Goal: Transaction & Acquisition: Purchase product/service

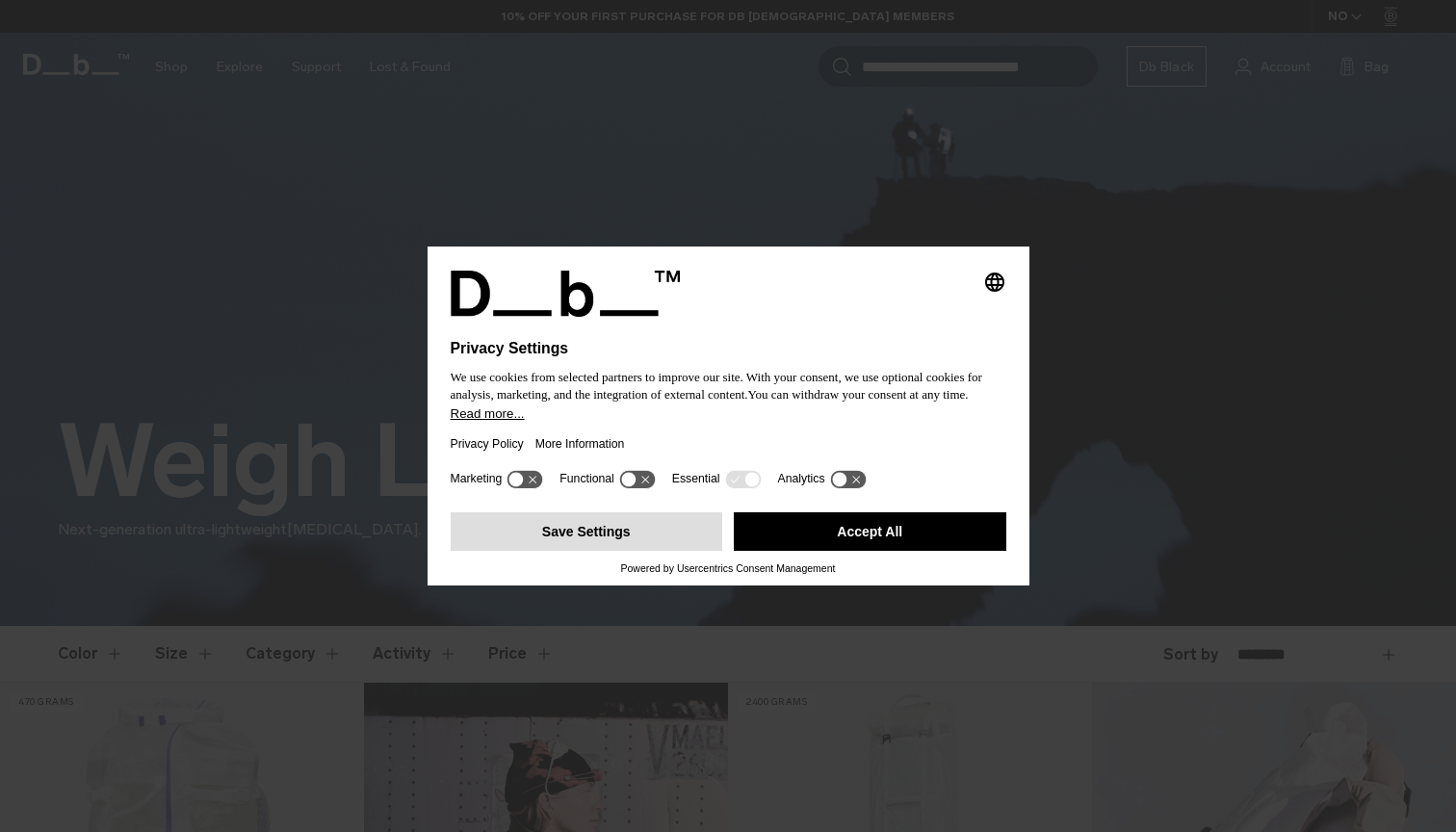
click at [672, 540] on button "Save Settings" at bounding box center [587, 531] width 273 height 39
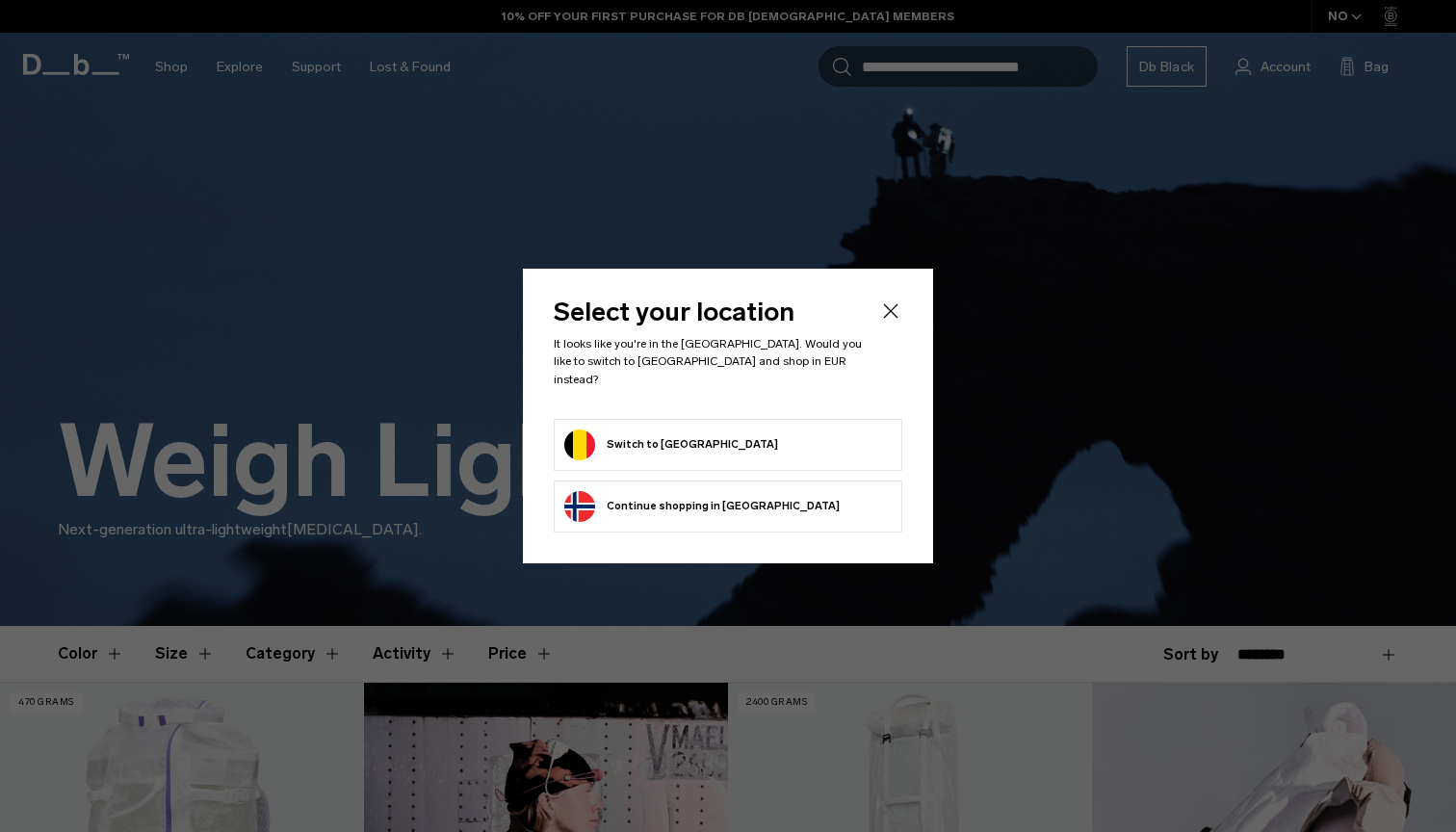
click at [701, 451] on form "Switch to Belgium" at bounding box center [728, 445] width 327 height 31
click at [685, 442] on button "Switch to Belgium" at bounding box center [672, 445] width 214 height 31
click at [679, 439] on button "Switch to Belgium" at bounding box center [672, 445] width 214 height 31
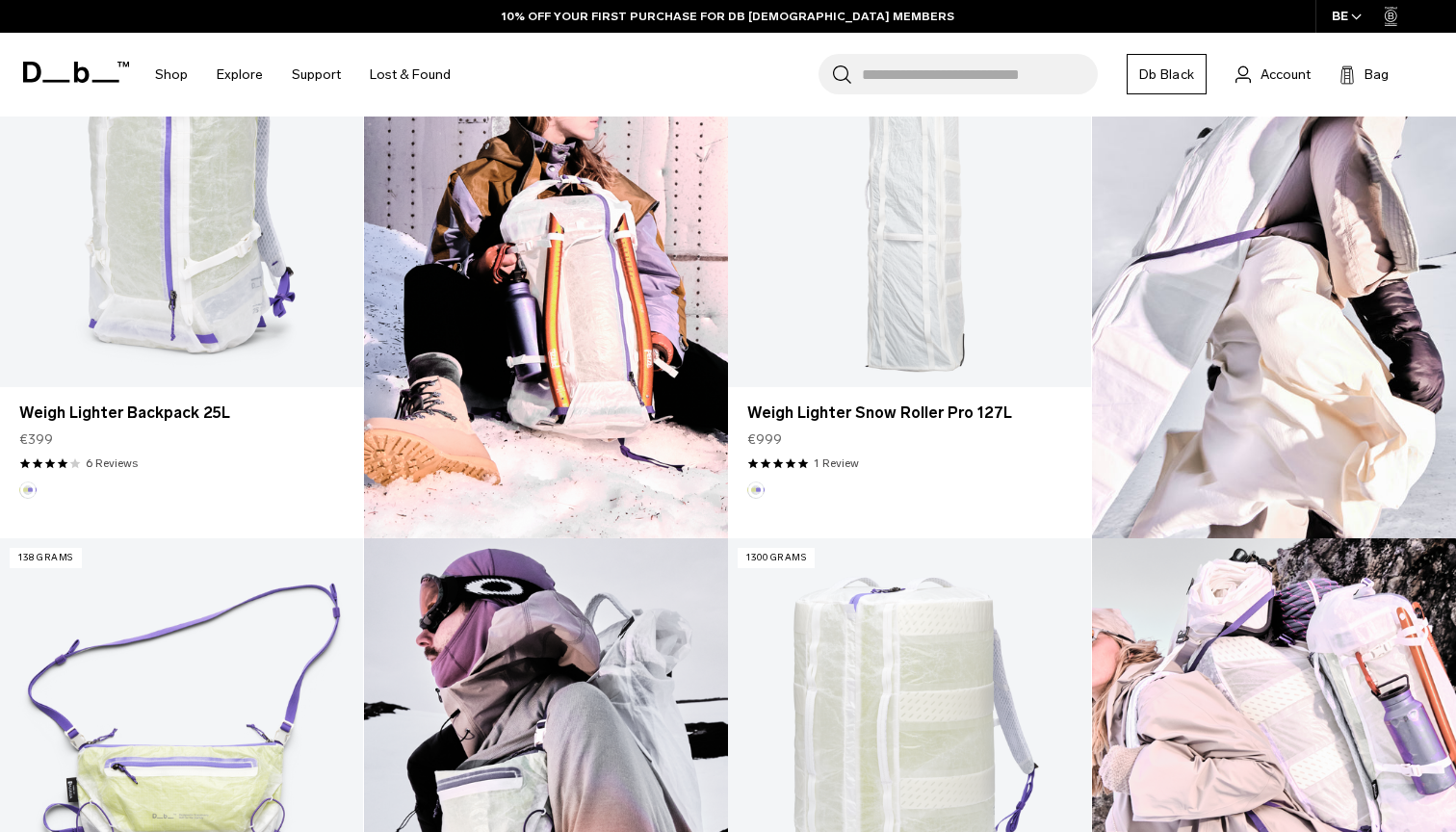
scroll to position [549, 0]
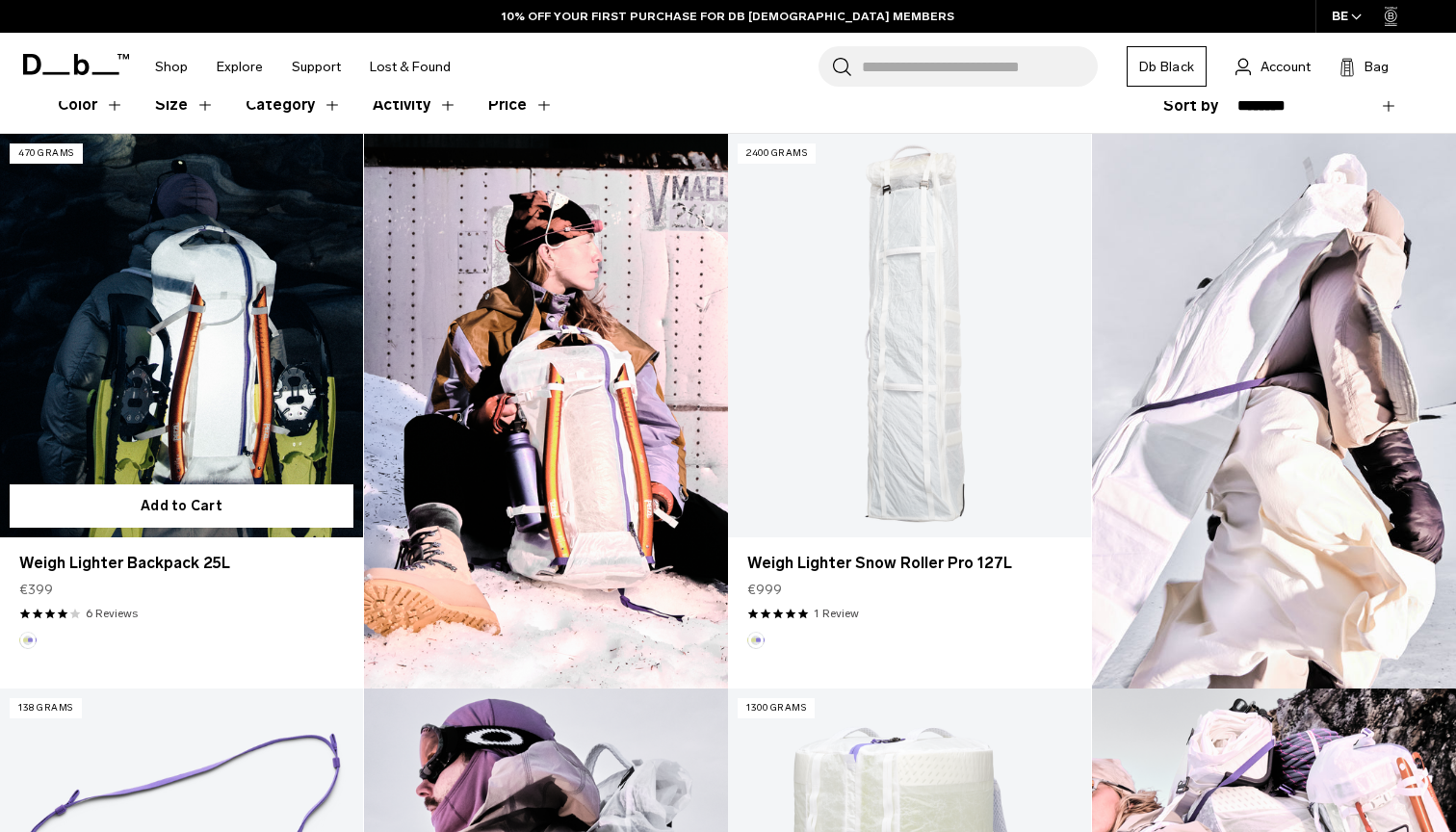
click at [189, 349] on link "Weigh Lighter Backpack 25L" at bounding box center [181, 336] width 363 height 404
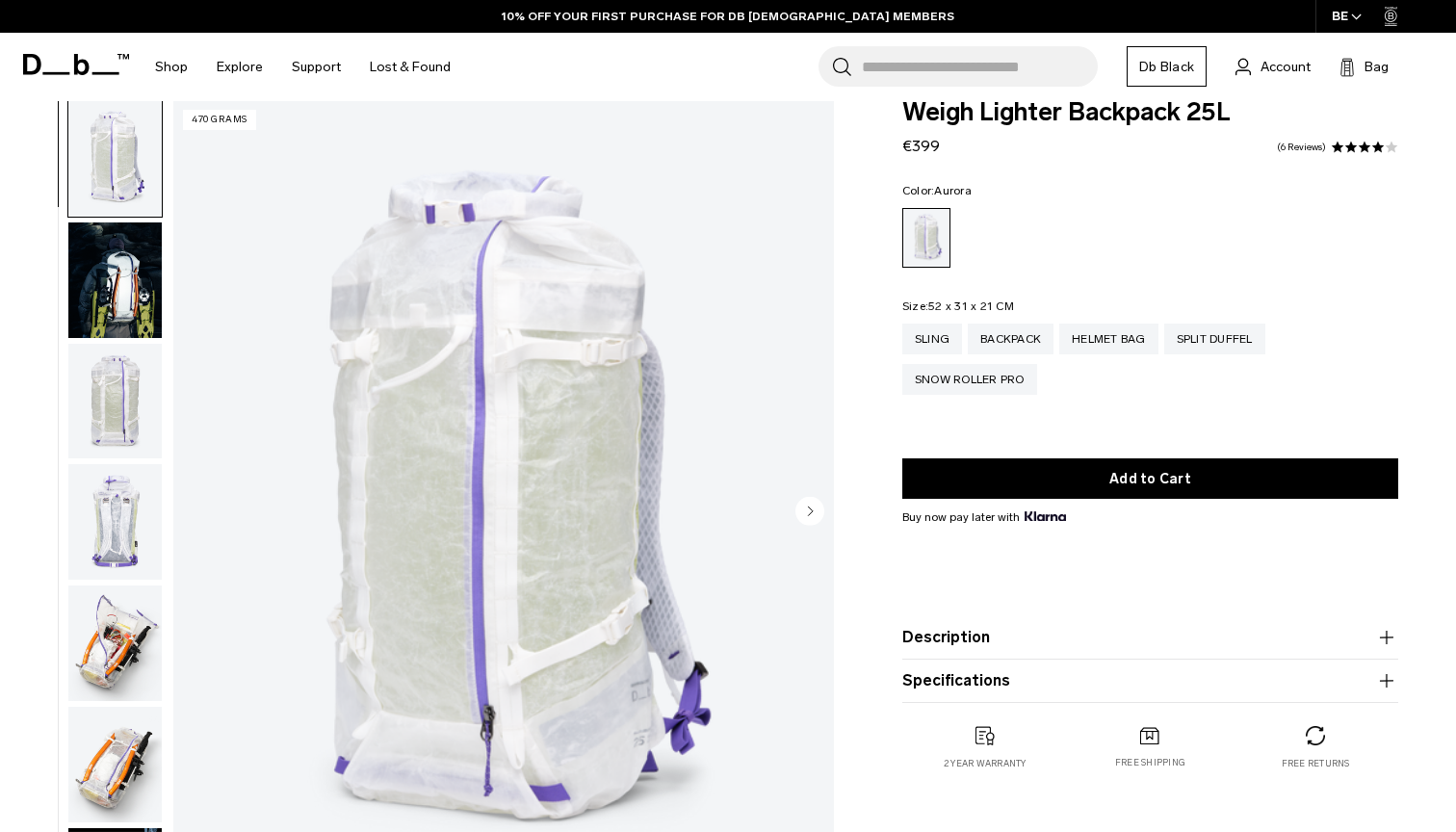
scroll to position [34, 0]
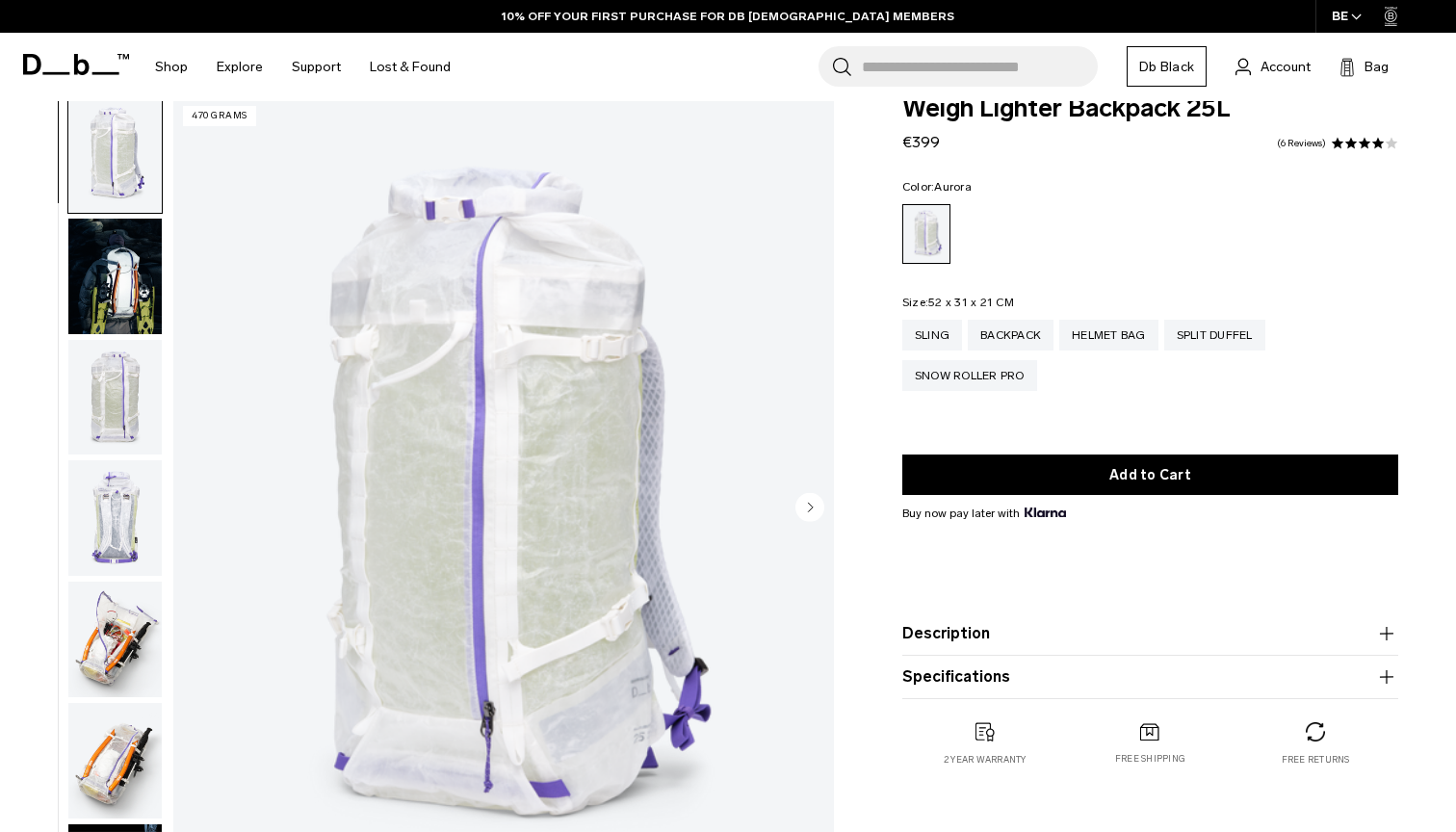
click at [110, 385] on img "button" at bounding box center [115, 397] width 93 height 116
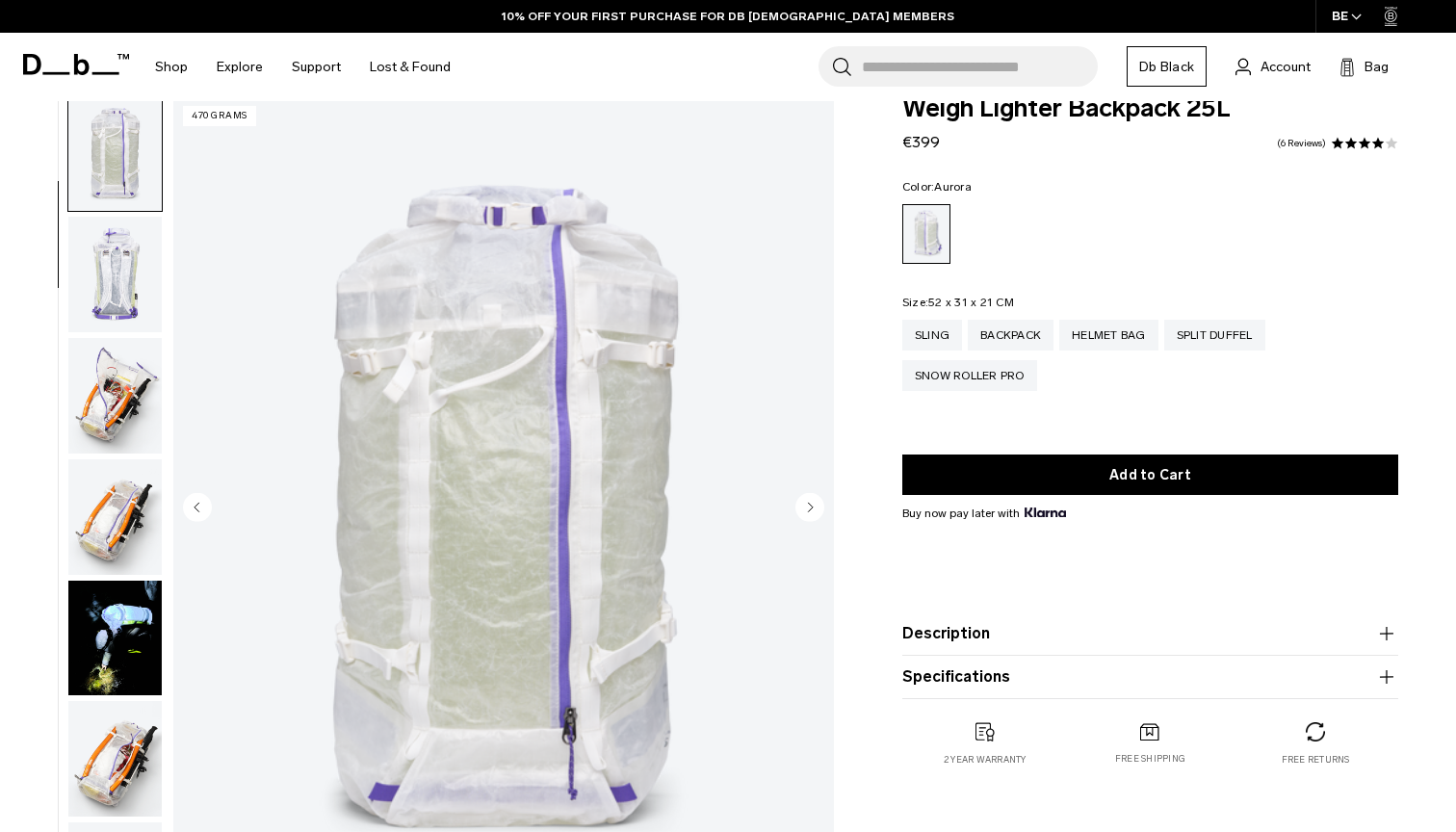
click at [124, 301] on img "button" at bounding box center [115, 274] width 93 height 116
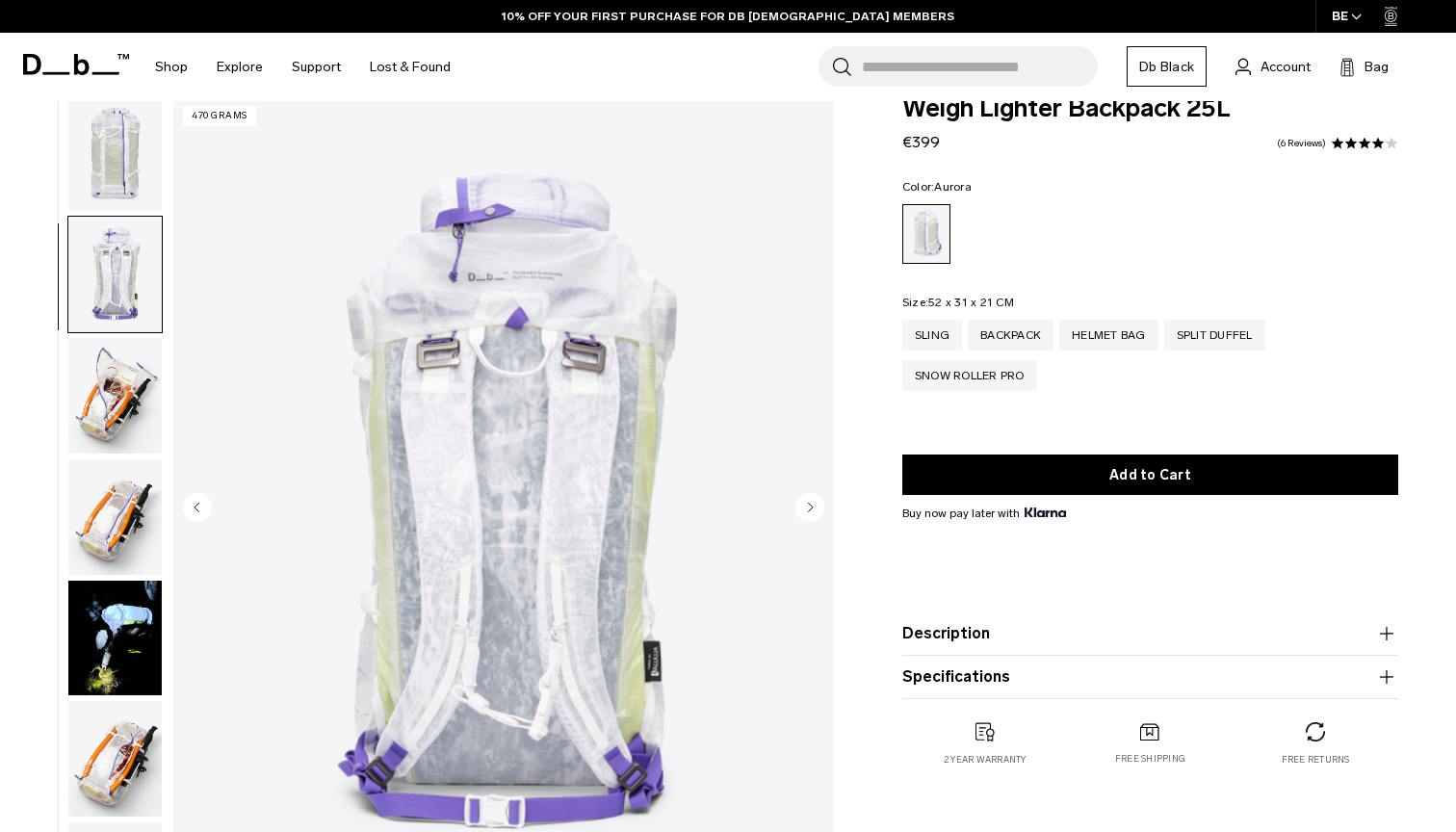
scroll to position [366, 0]
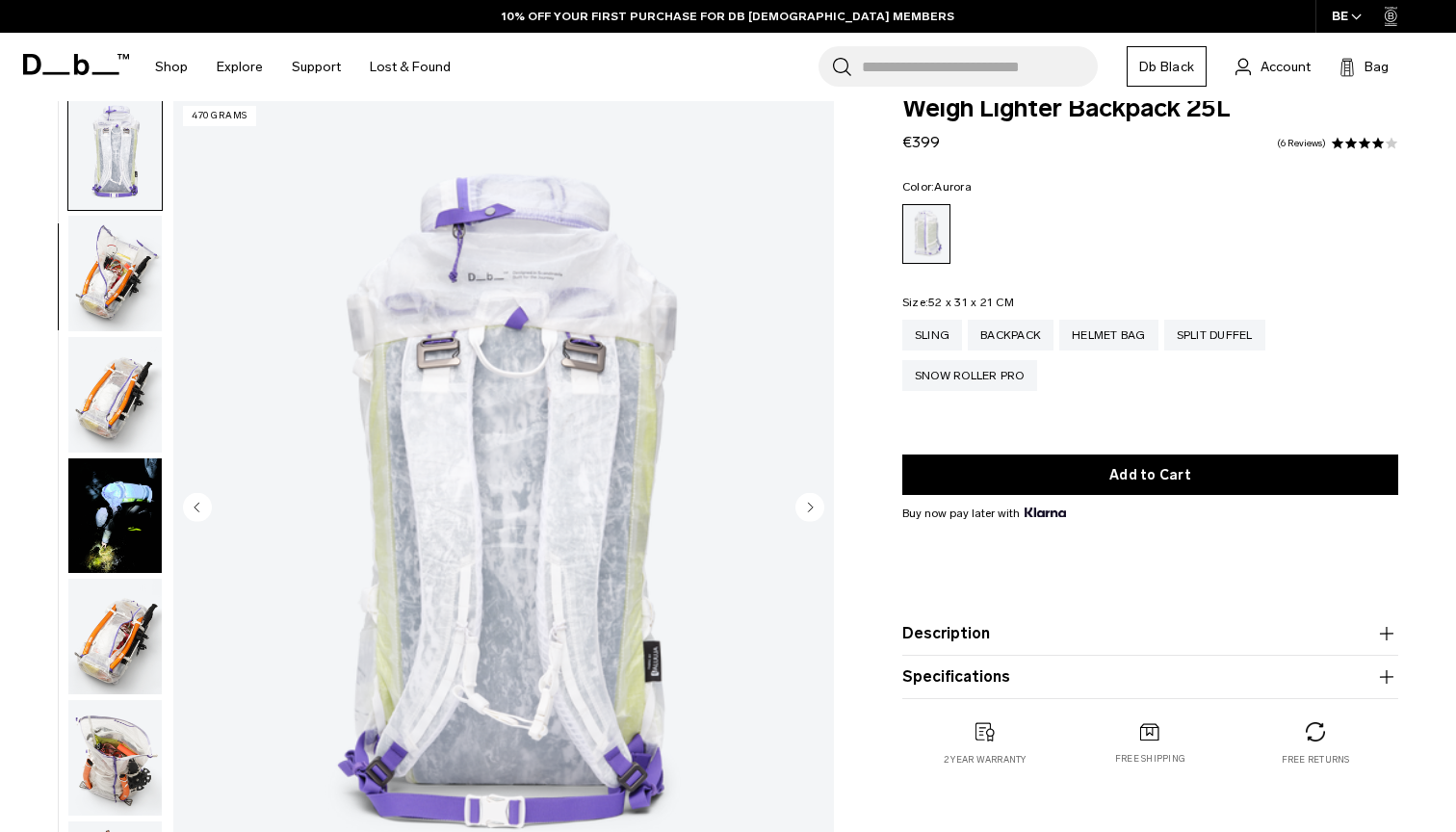
click at [119, 338] on ul at bounding box center [115, 509] width 95 height 825
click at [115, 360] on img "button" at bounding box center [115, 394] width 93 height 116
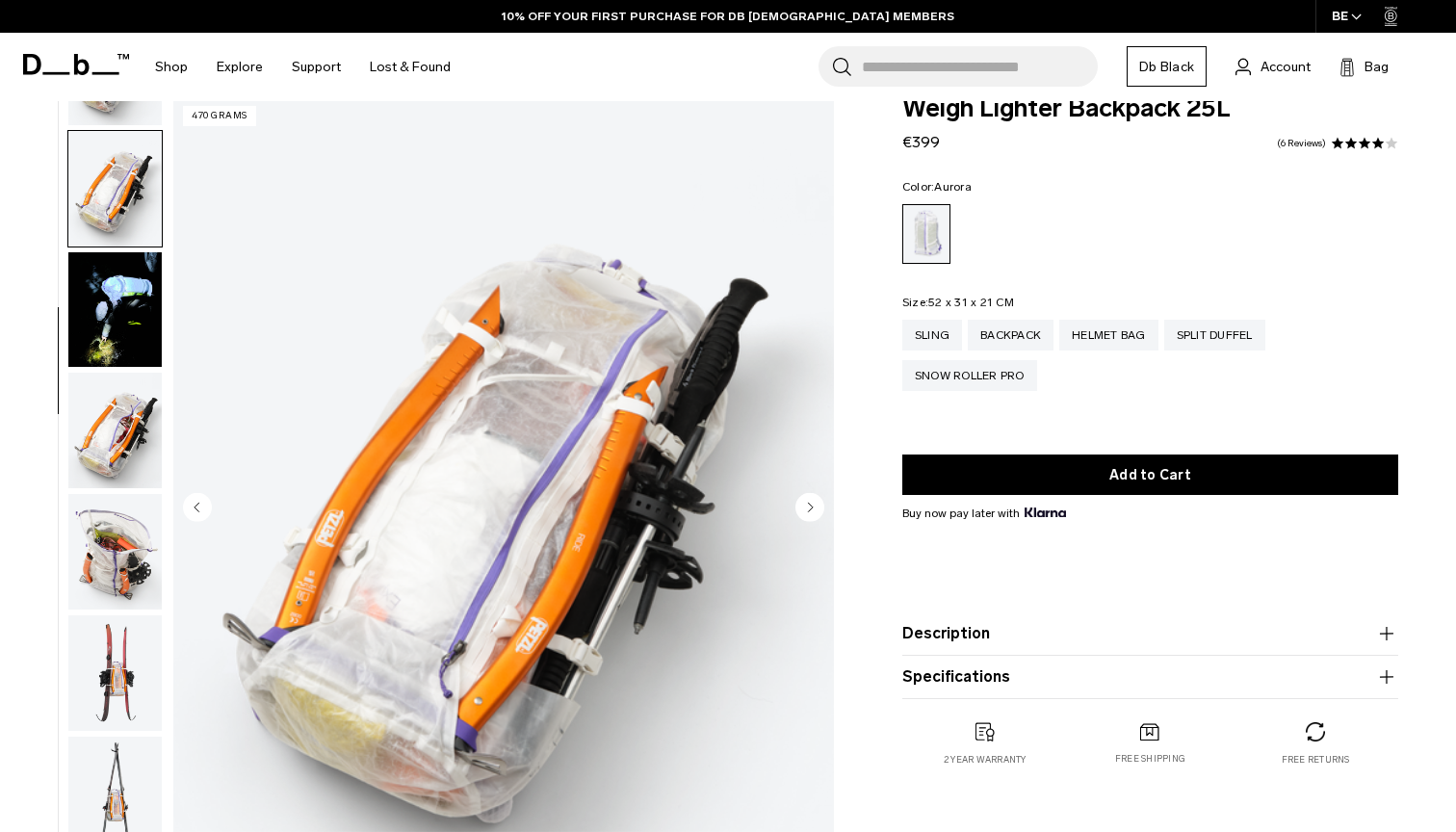
scroll to position [610, 0]
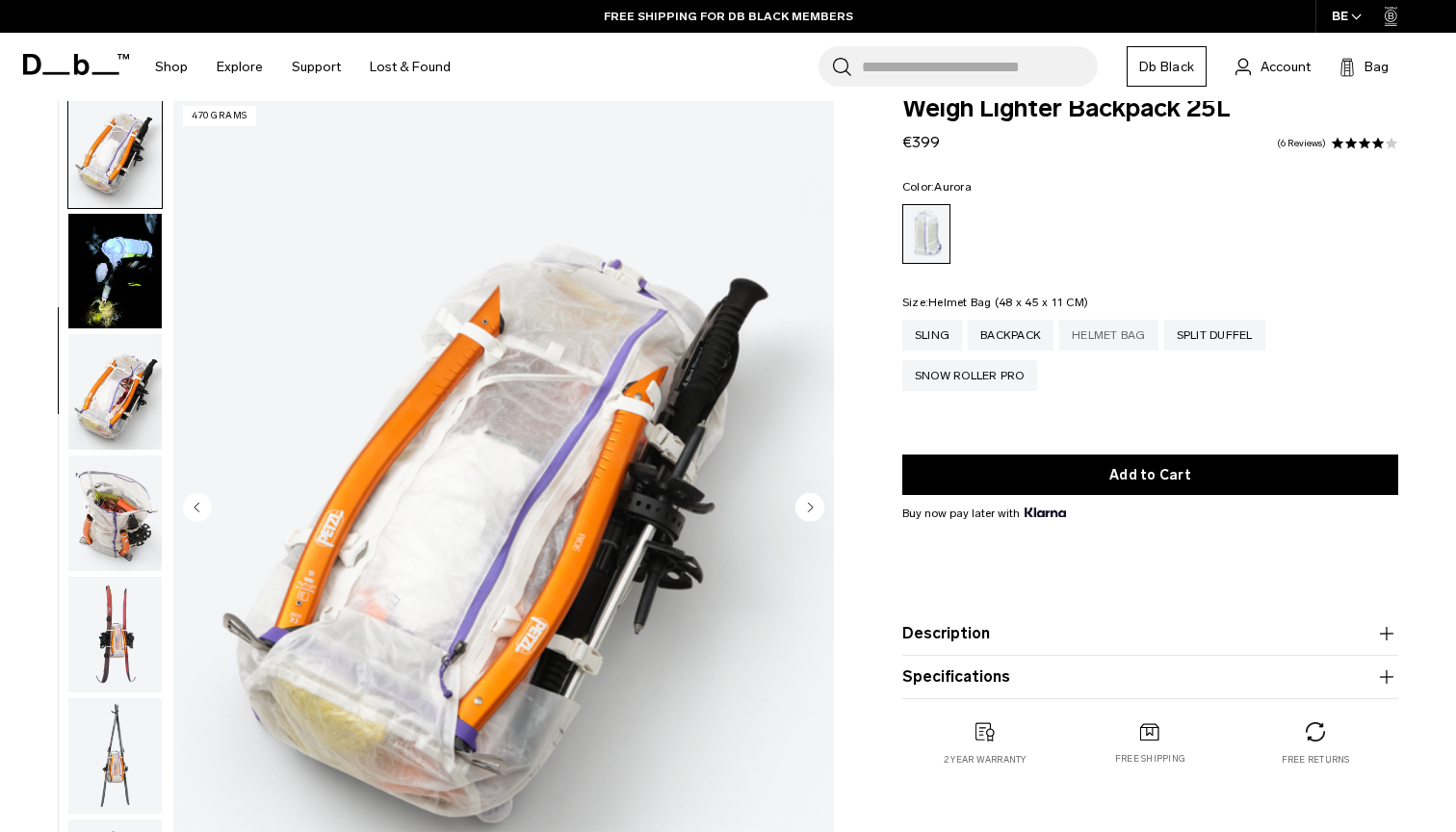
click at [1114, 329] on div "Helmet Bag" at bounding box center [1109, 335] width 99 height 31
